Goal: Check status: Check status

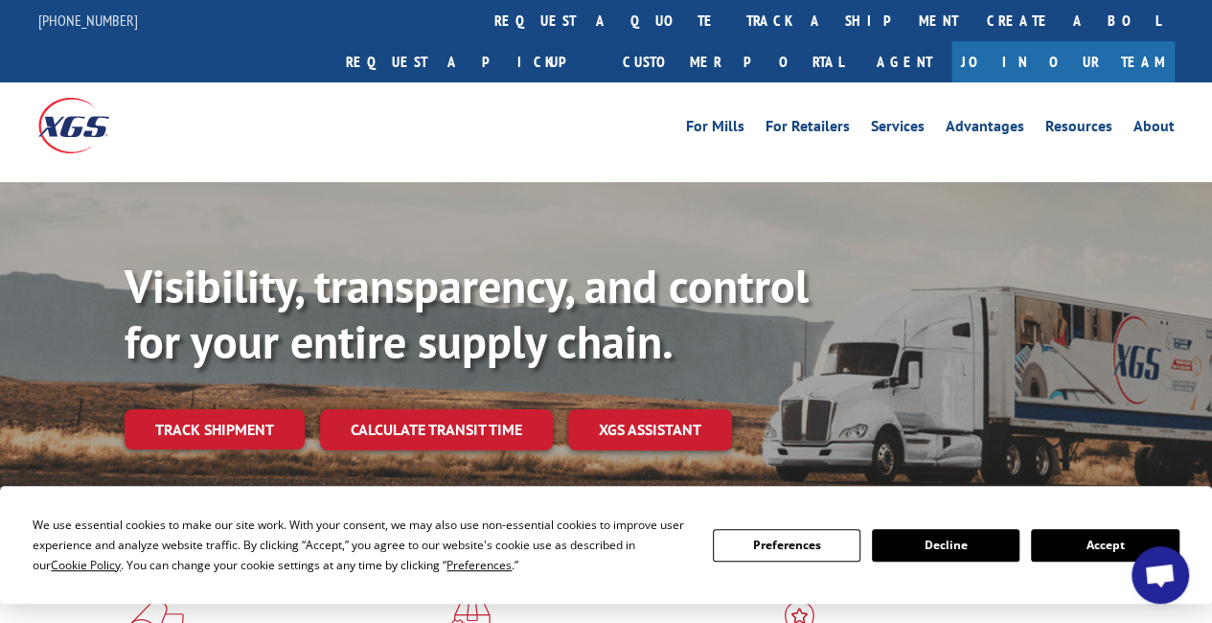
click at [1112, 539] on button "Accept" at bounding box center [1104, 545] width 147 height 33
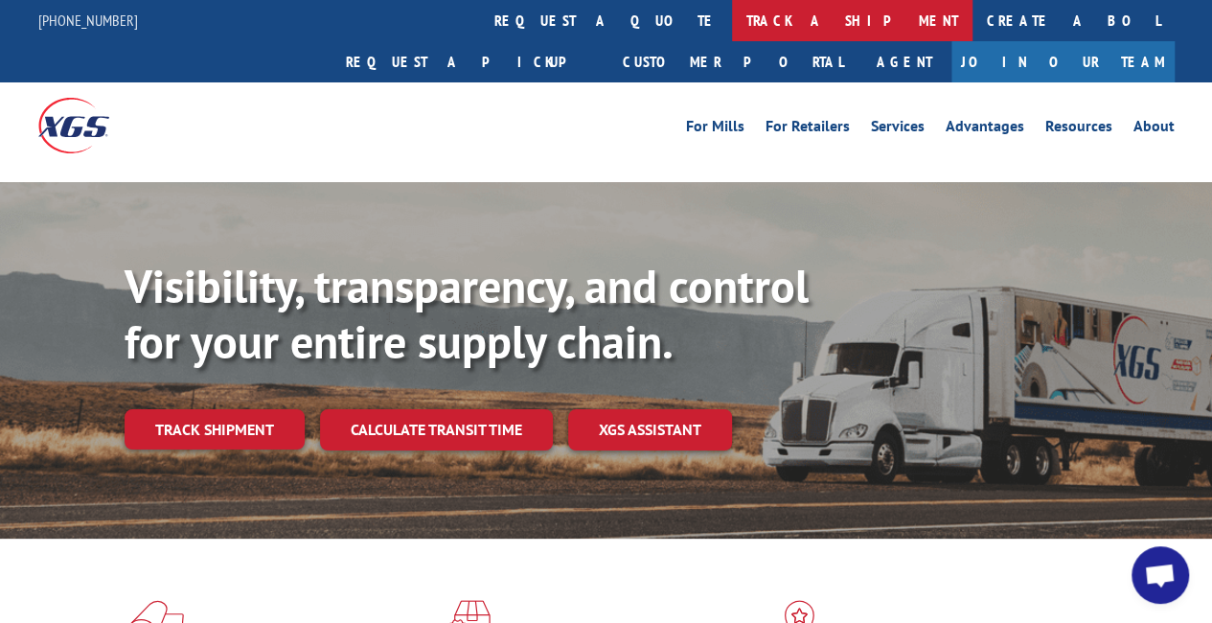
click at [732, 9] on link "track a shipment" at bounding box center [852, 20] width 240 height 41
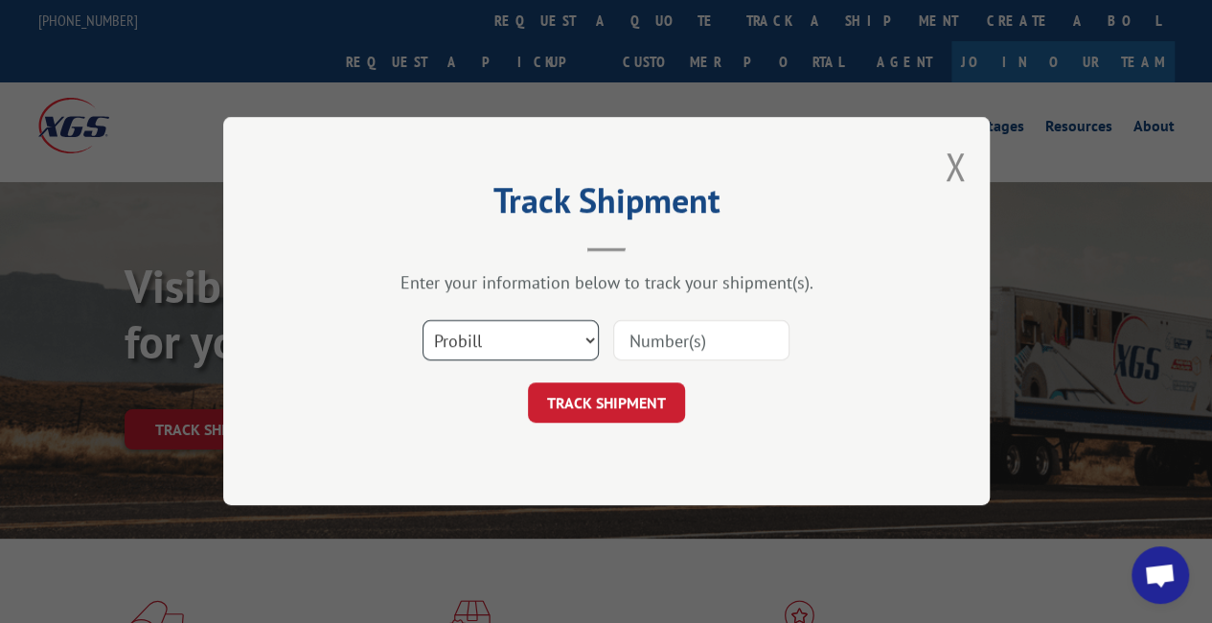
click at [478, 348] on select "Select category... Probill BOL PO" at bounding box center [510, 341] width 176 height 40
select select "bol"
click at [422, 321] on select "Select category... Probill BOL PO" at bounding box center [510, 341] width 176 height 40
click at [678, 342] on input at bounding box center [701, 341] width 176 height 40
paste input "481670"
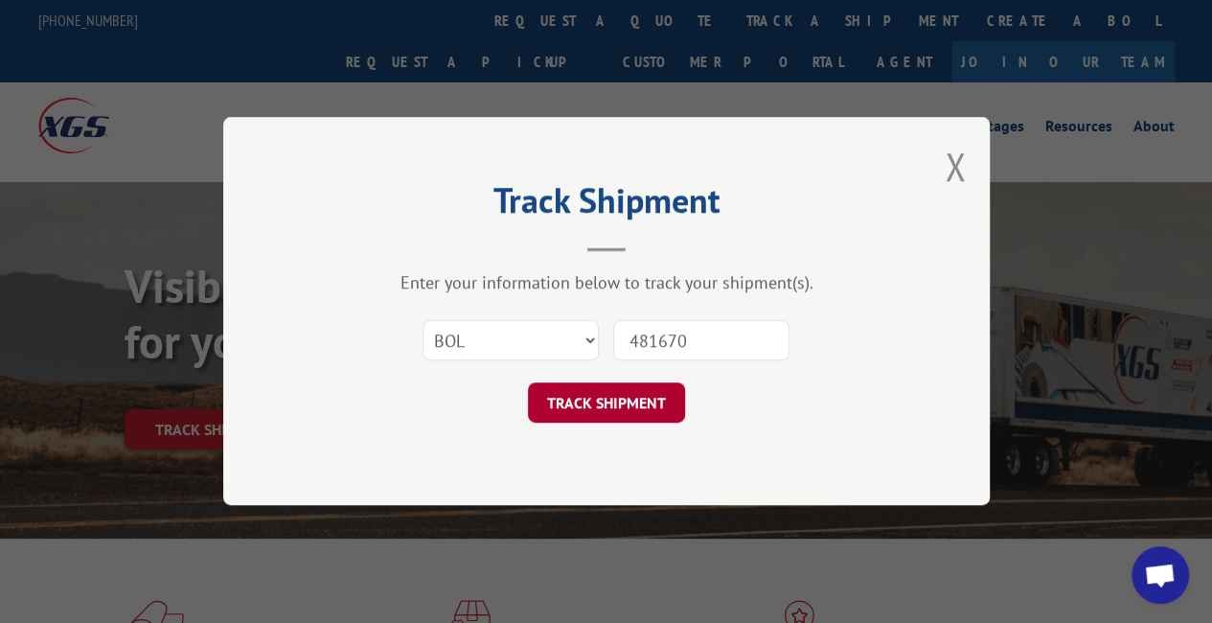
type input "481670"
click at [596, 411] on button "TRACK SHIPMENT" at bounding box center [606, 403] width 157 height 40
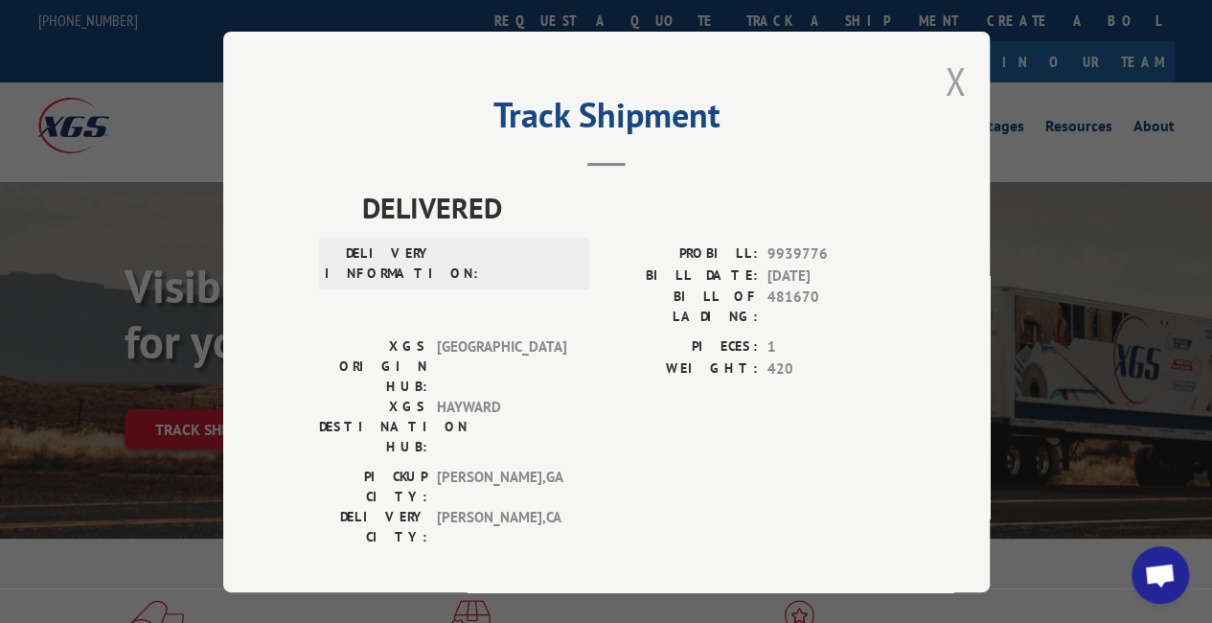
click at [944, 76] on button "Close modal" at bounding box center [954, 81] width 21 height 51
